Goal: Task Accomplishment & Management: Manage account settings

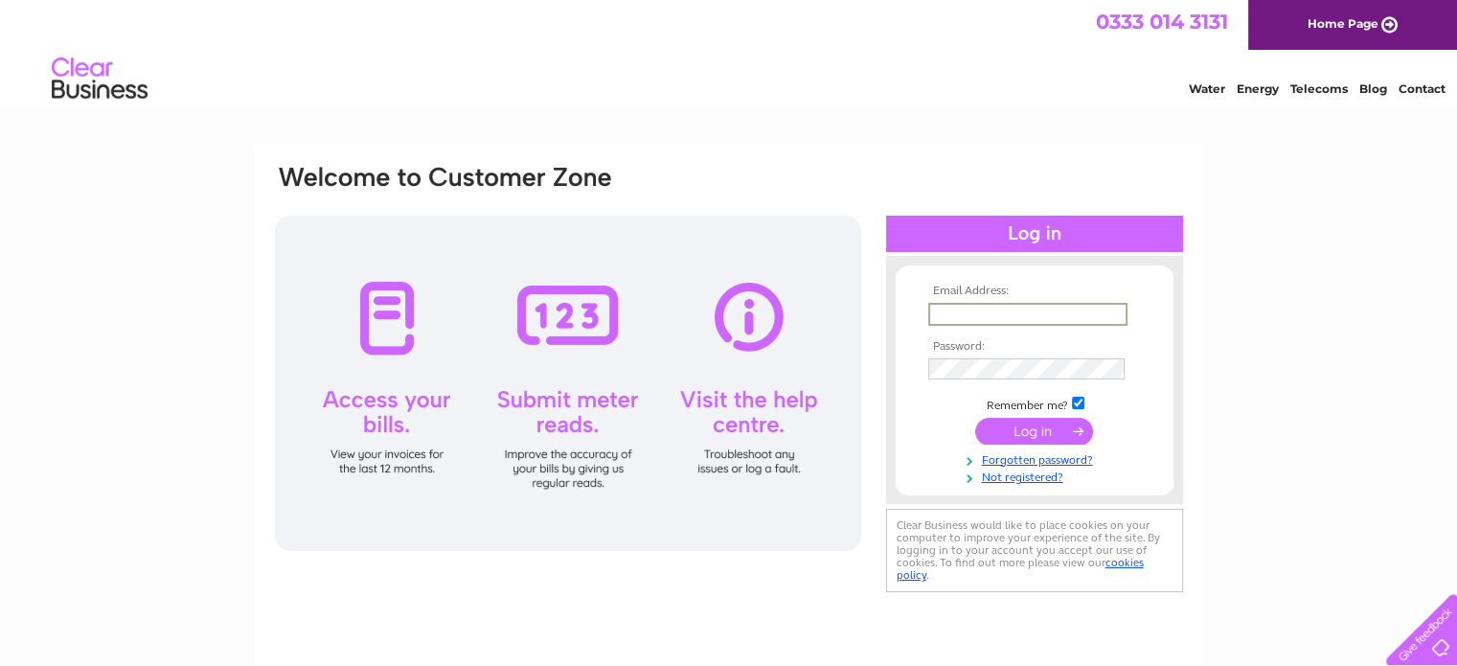
click at [990, 310] on input "text" at bounding box center [1027, 314] width 199 height 23
type input "kerstin.kinnaird@kostwise.co.uk"
click at [1045, 424] on input "submit" at bounding box center [1034, 429] width 118 height 27
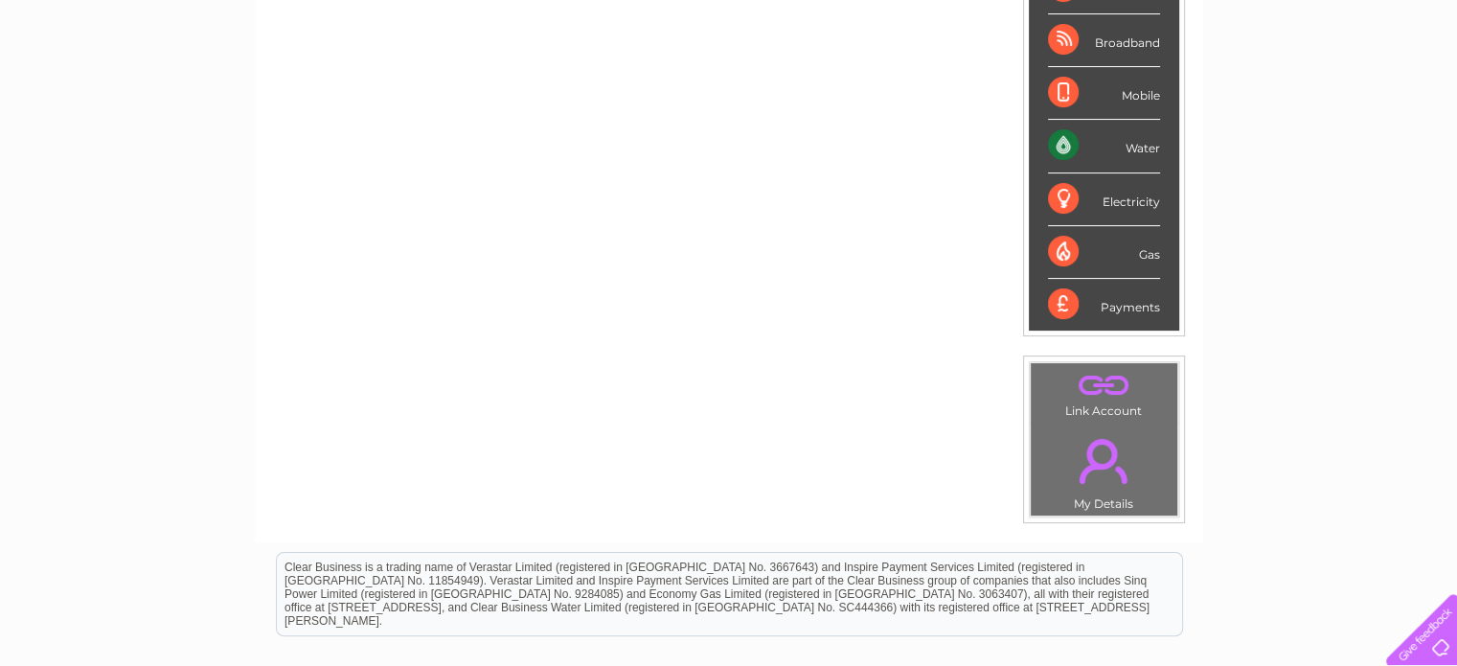
scroll to position [186, 0]
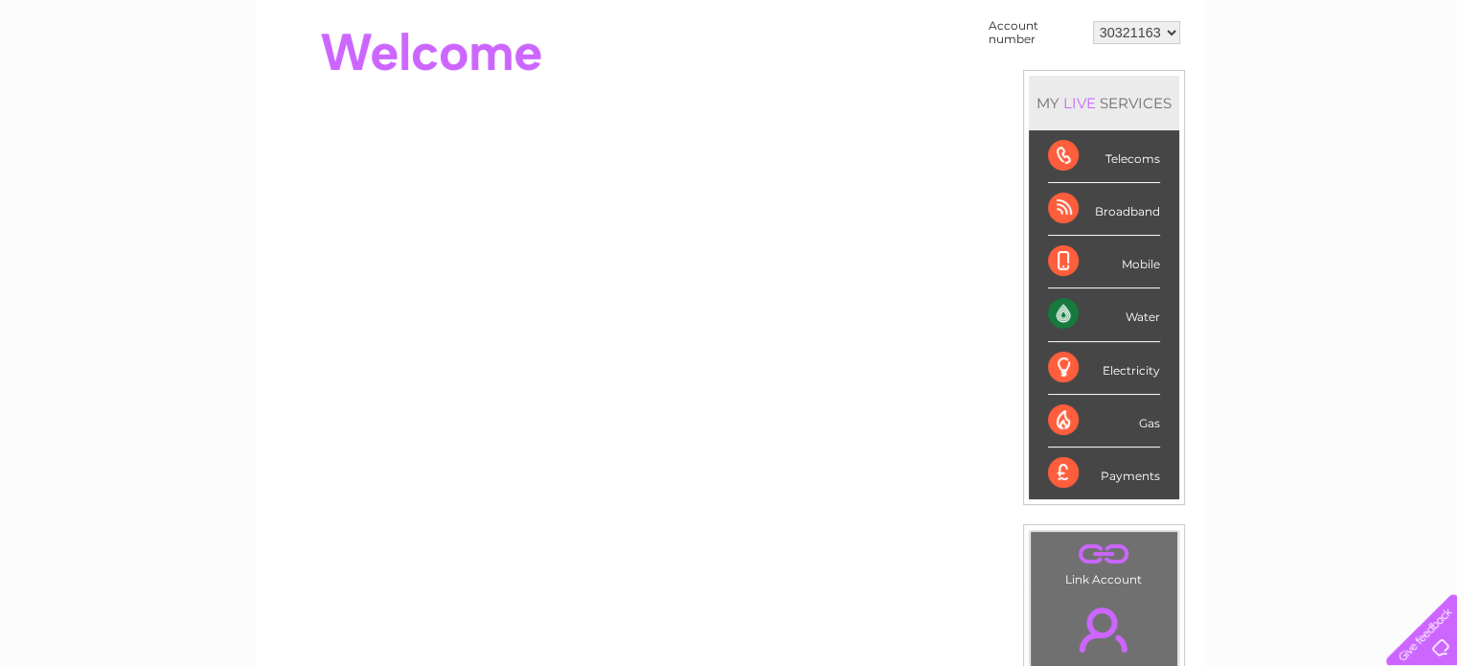
click at [1119, 316] on div "Water" at bounding box center [1104, 314] width 112 height 53
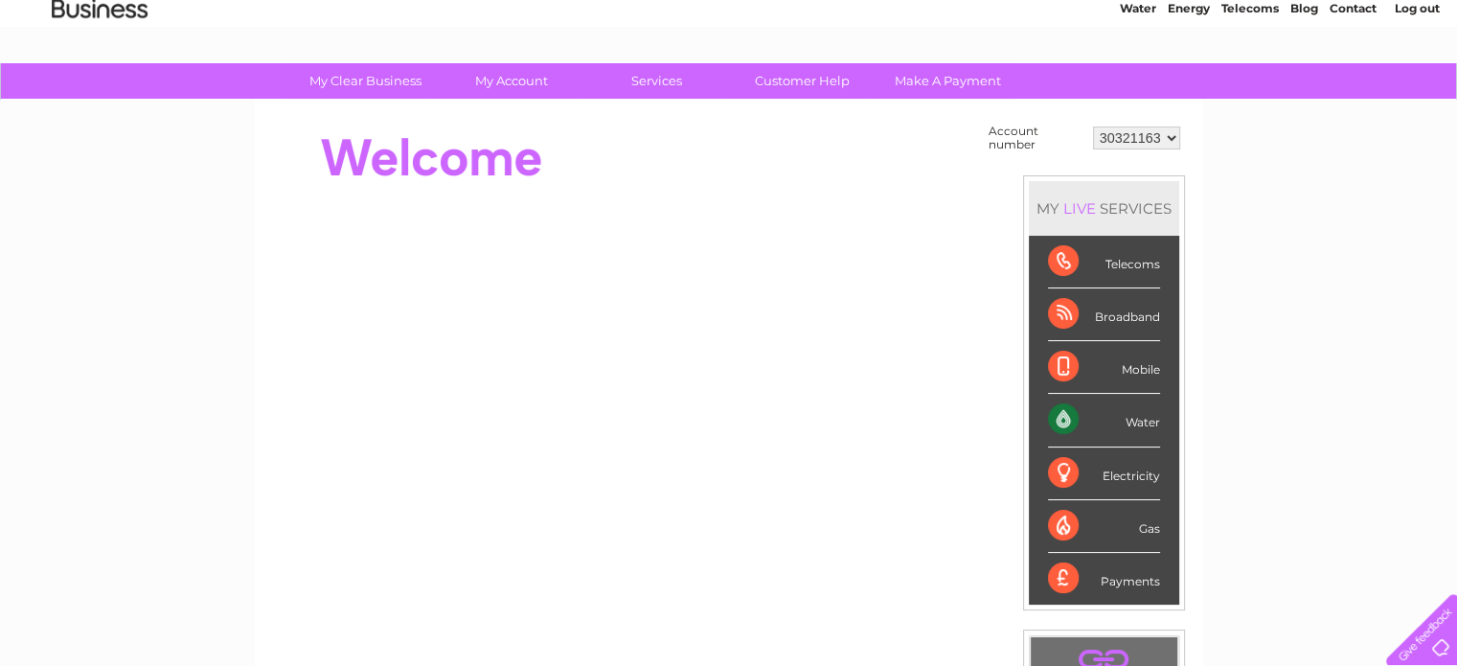
scroll to position [0, 0]
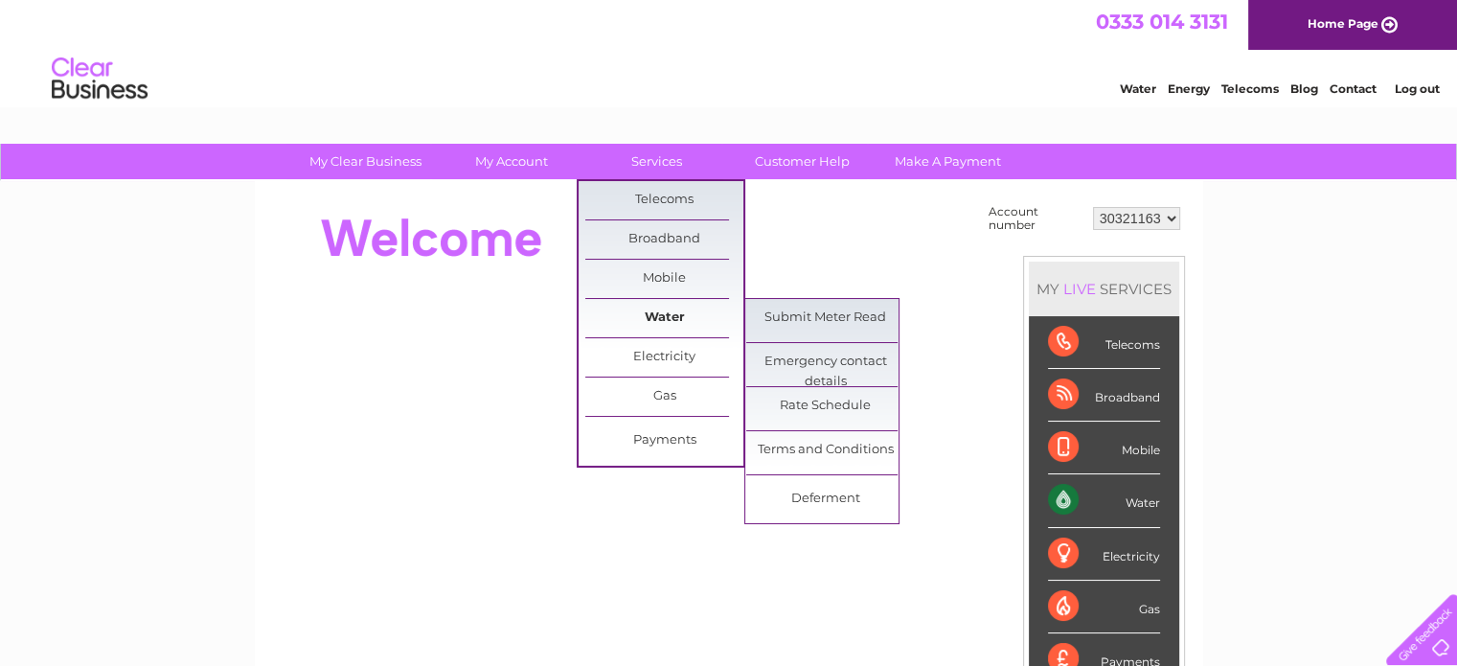
click at [659, 317] on link "Water" at bounding box center [664, 318] width 158 height 38
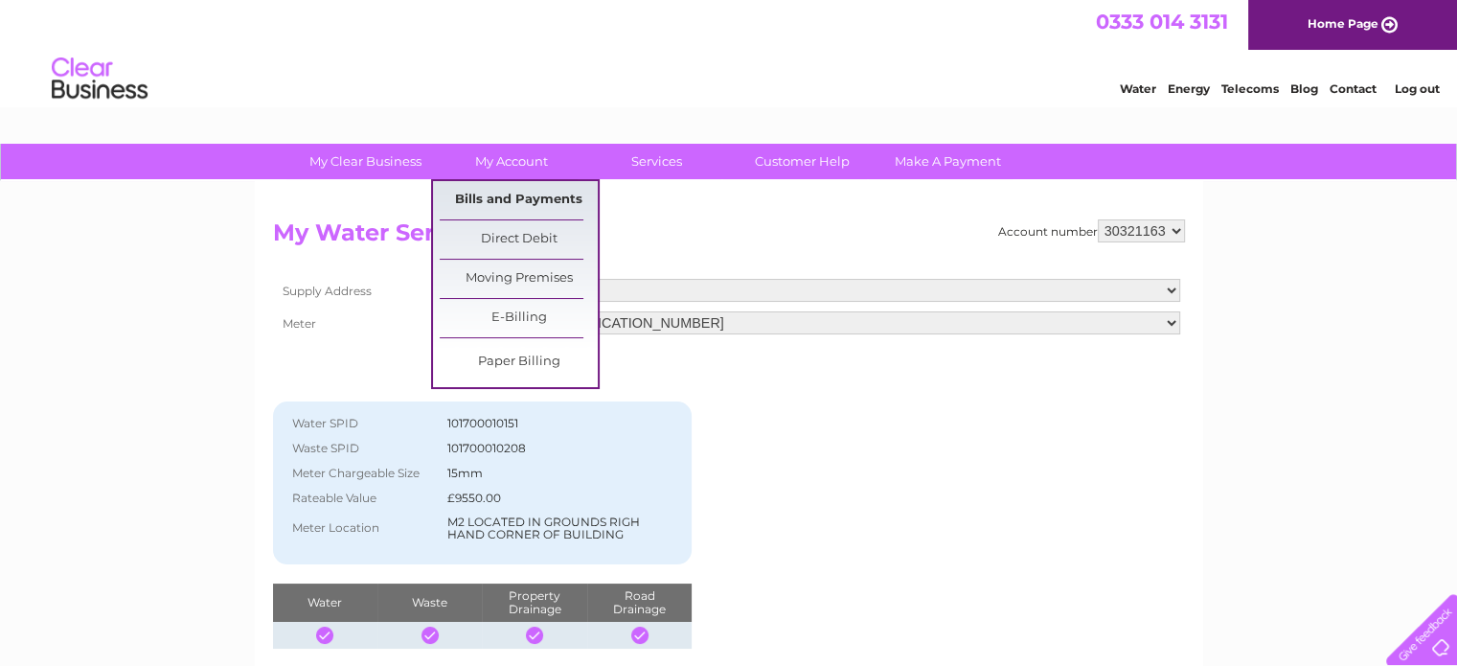
click at [527, 194] on link "Bills and Payments" at bounding box center [519, 200] width 158 height 38
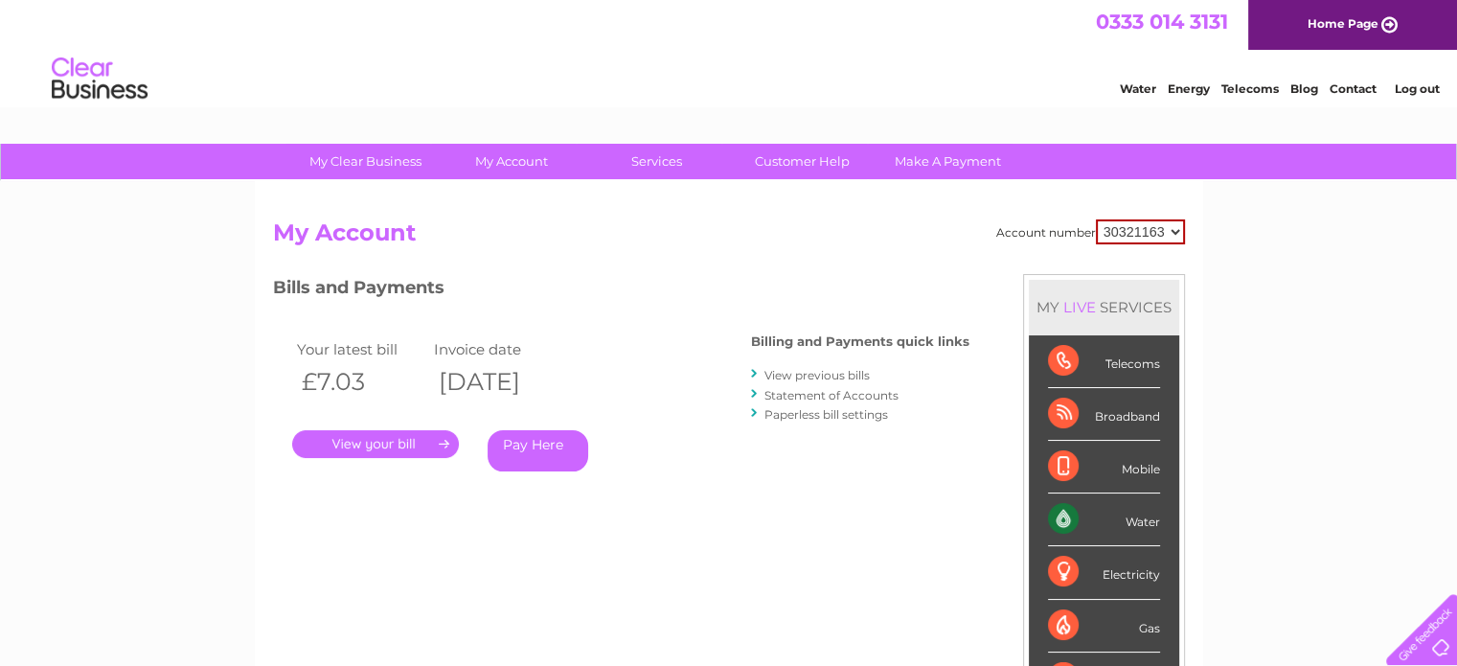
click at [847, 396] on link "Statement of Accounts" at bounding box center [831, 395] width 134 height 14
click at [393, 443] on link "." at bounding box center [375, 444] width 167 height 28
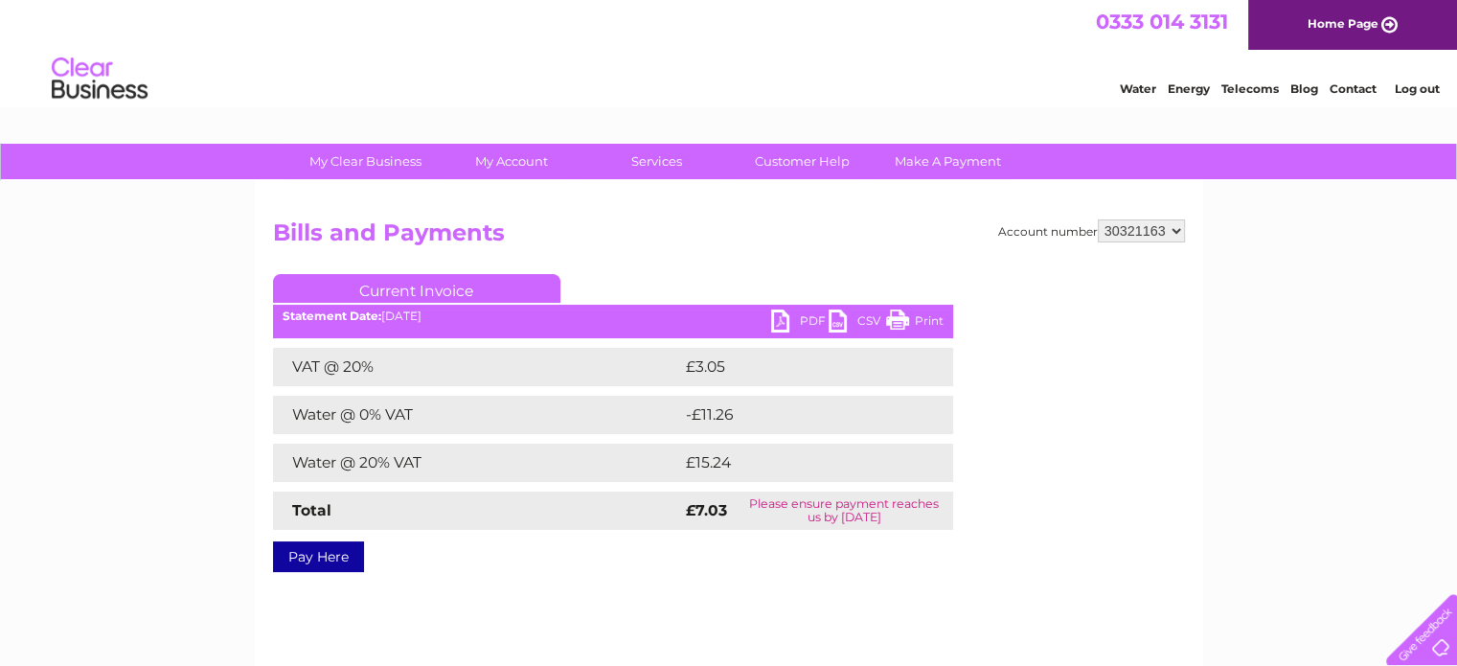
click at [781, 320] on link "PDF" at bounding box center [799, 323] width 57 height 28
